Goal: Navigation & Orientation: Find specific page/section

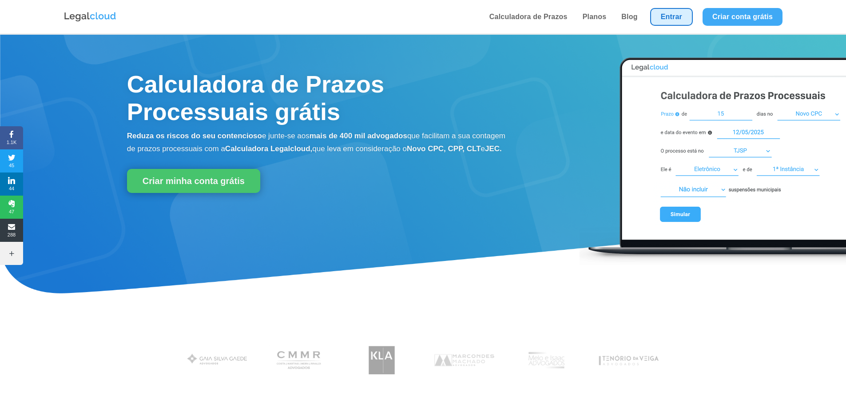
click at [686, 15] on link "Entrar" at bounding box center [671, 17] width 43 height 18
click at [662, 7] on li "Entrar" at bounding box center [671, 17] width 52 height 34
click at [666, 16] on link "Entrar" at bounding box center [671, 17] width 43 height 18
